Goal: Task Accomplishment & Management: Complete application form

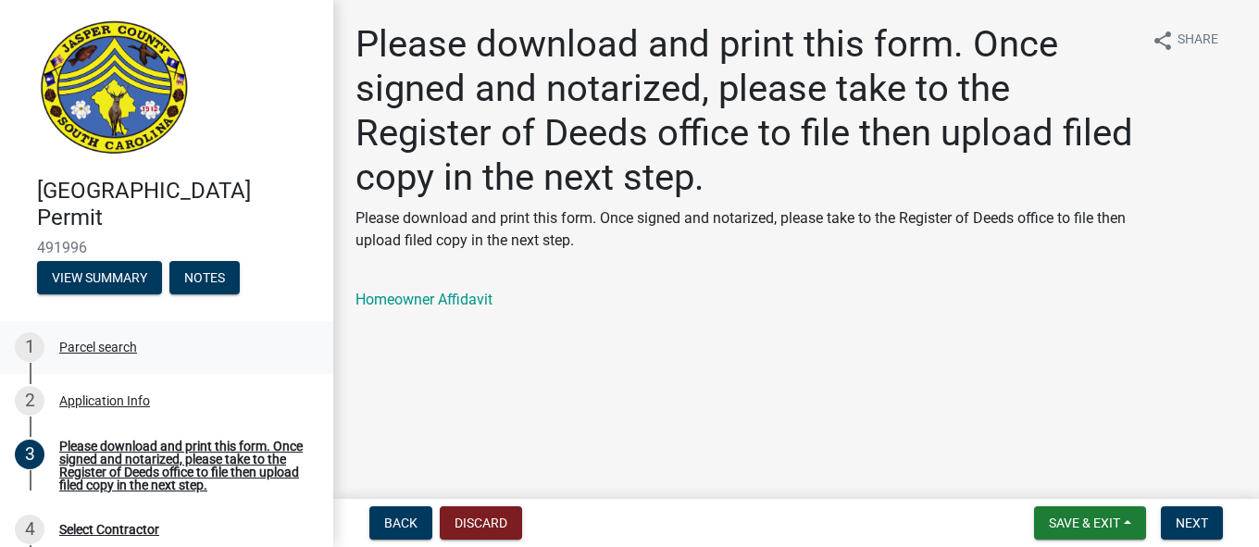
scroll to position [300, 0]
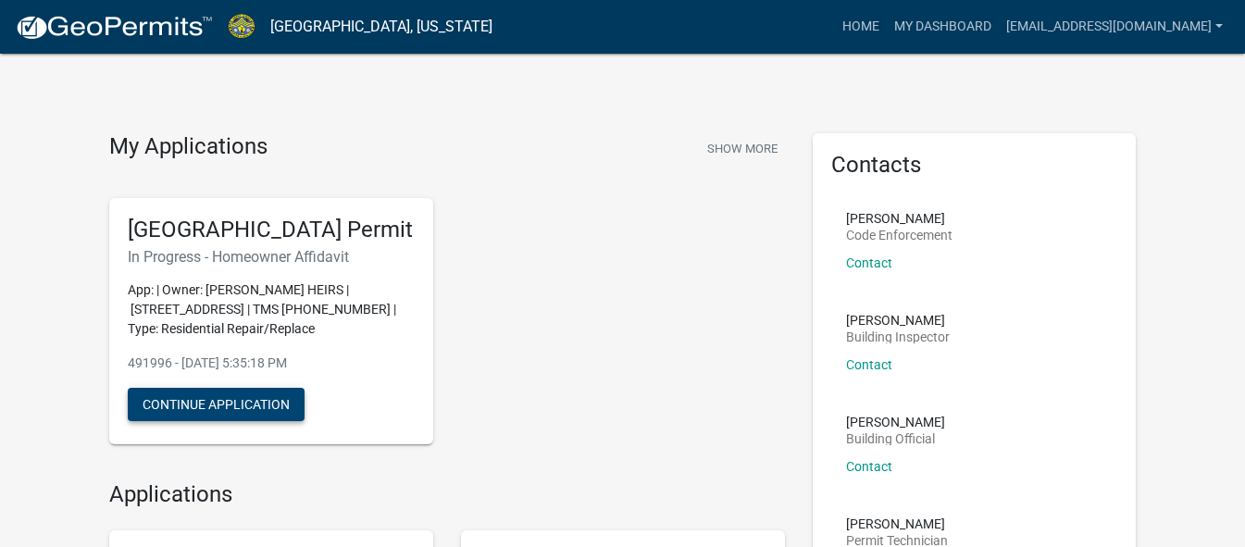
click at [192, 421] on button "Continue Application" at bounding box center [216, 404] width 177 height 33
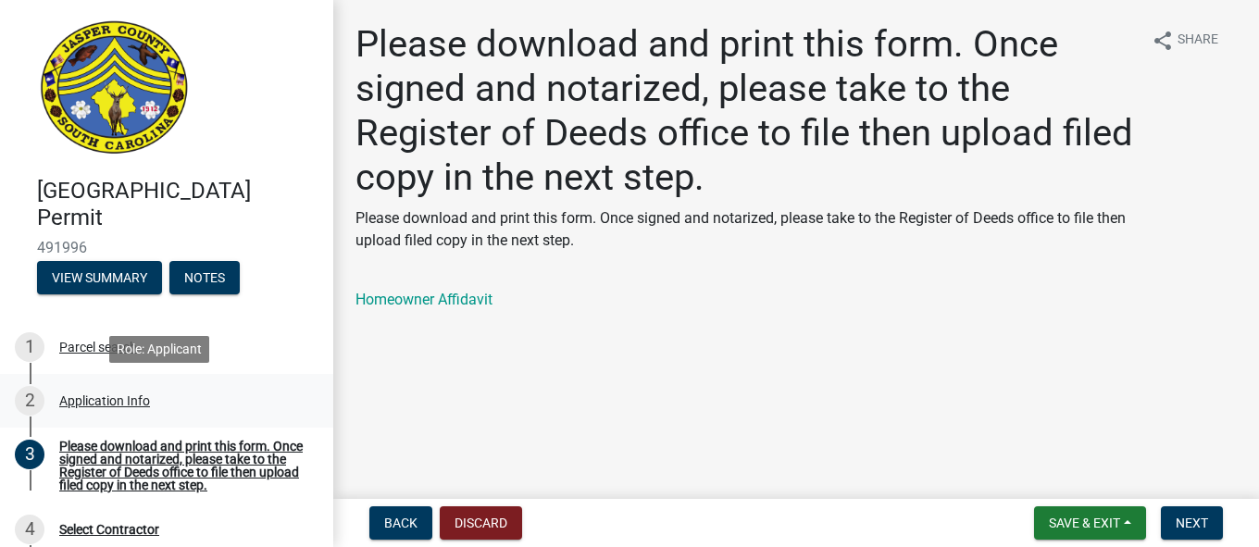
click at [102, 396] on div "Application Info" at bounding box center [104, 400] width 91 height 13
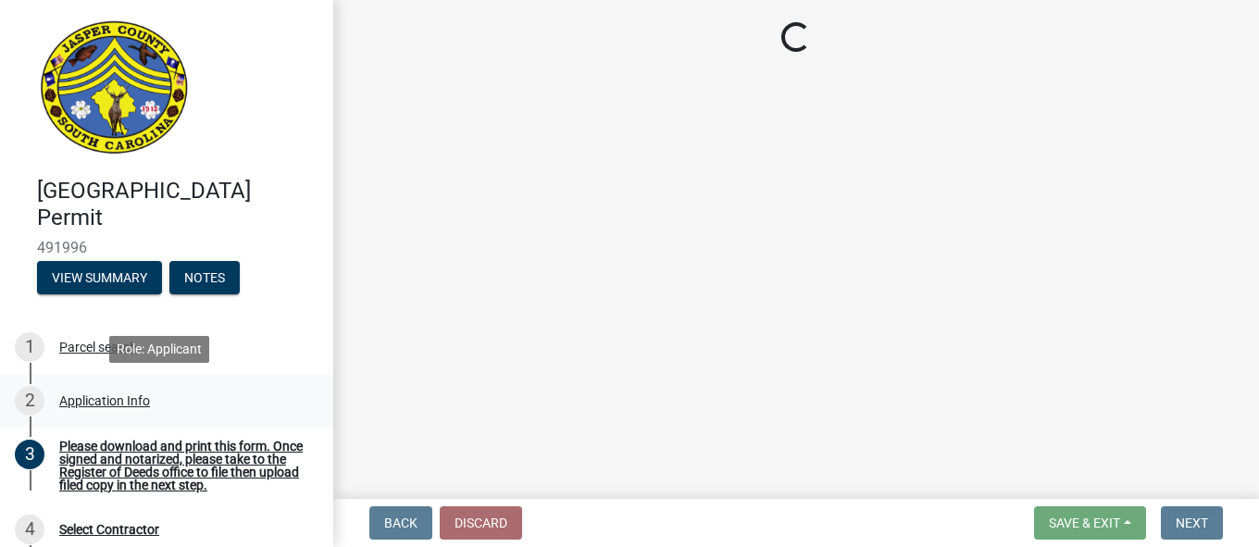
select select "6d5c1e33-a31a-4b32-8811-29a78b0cd51d"
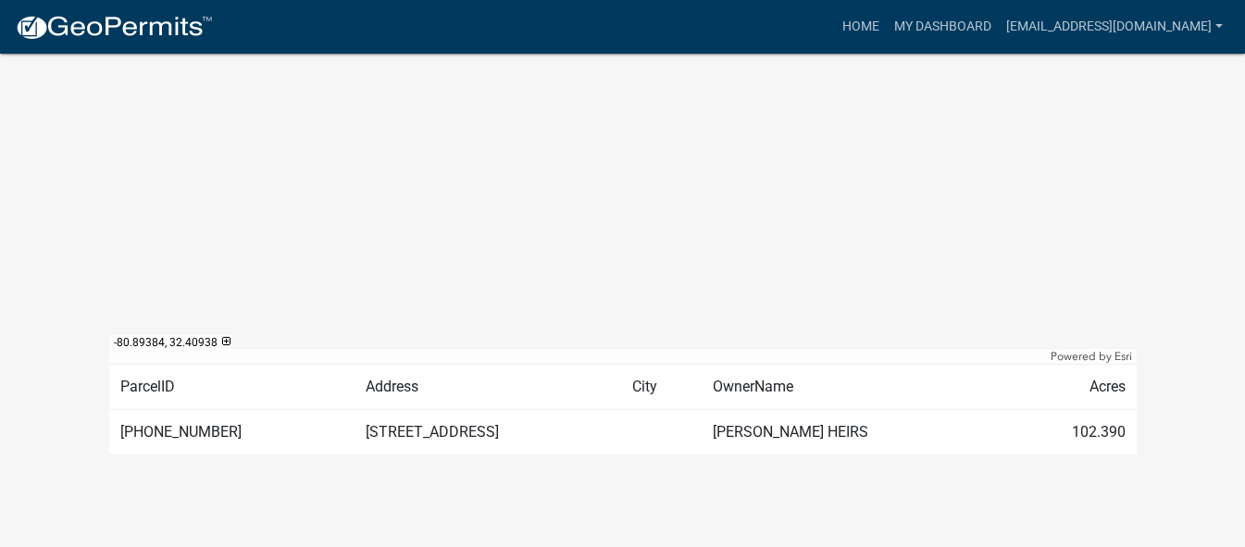
scroll to position [308, 0]
